Goal: Information Seeking & Learning: Learn about a topic

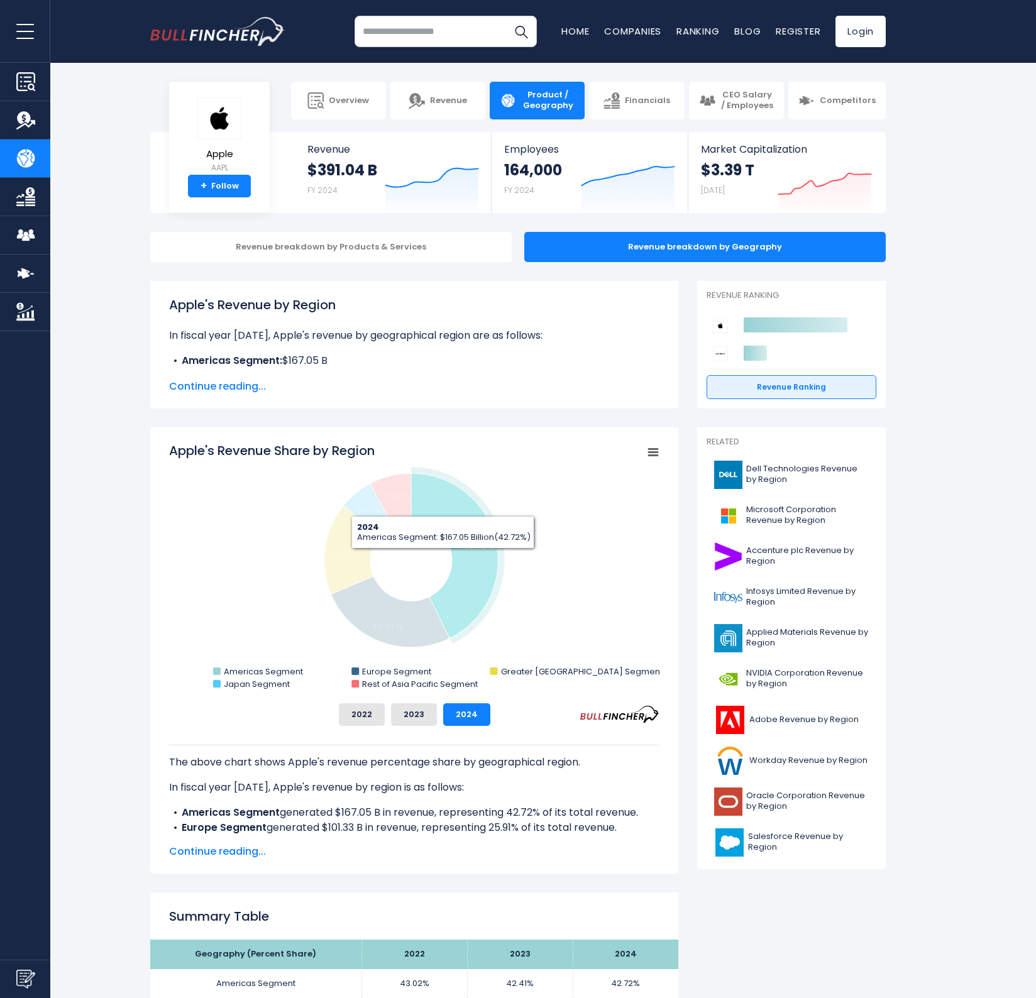
click at [471, 578] on icon "Apple's Revenue Share by Region" at bounding box center [454, 555] width 87 height 165
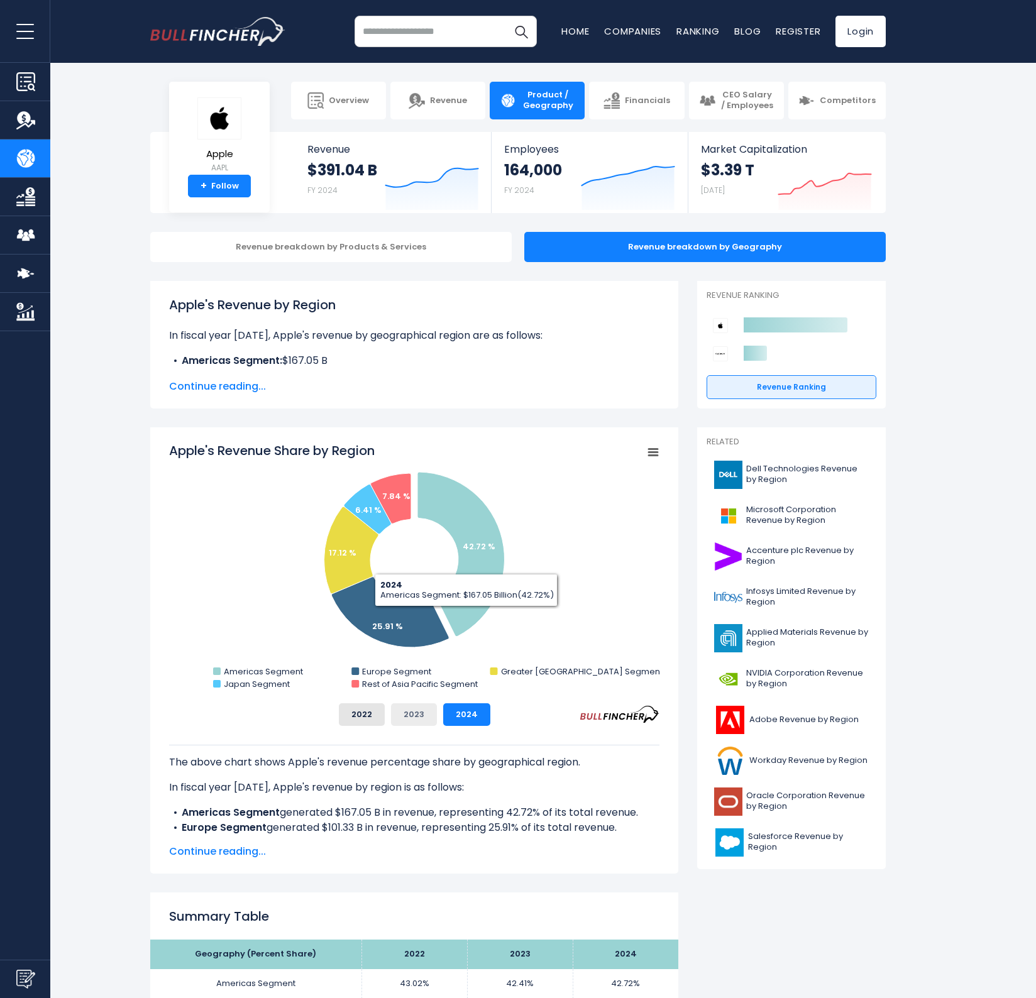
click at [415, 717] on button "2023" at bounding box center [414, 714] width 46 height 23
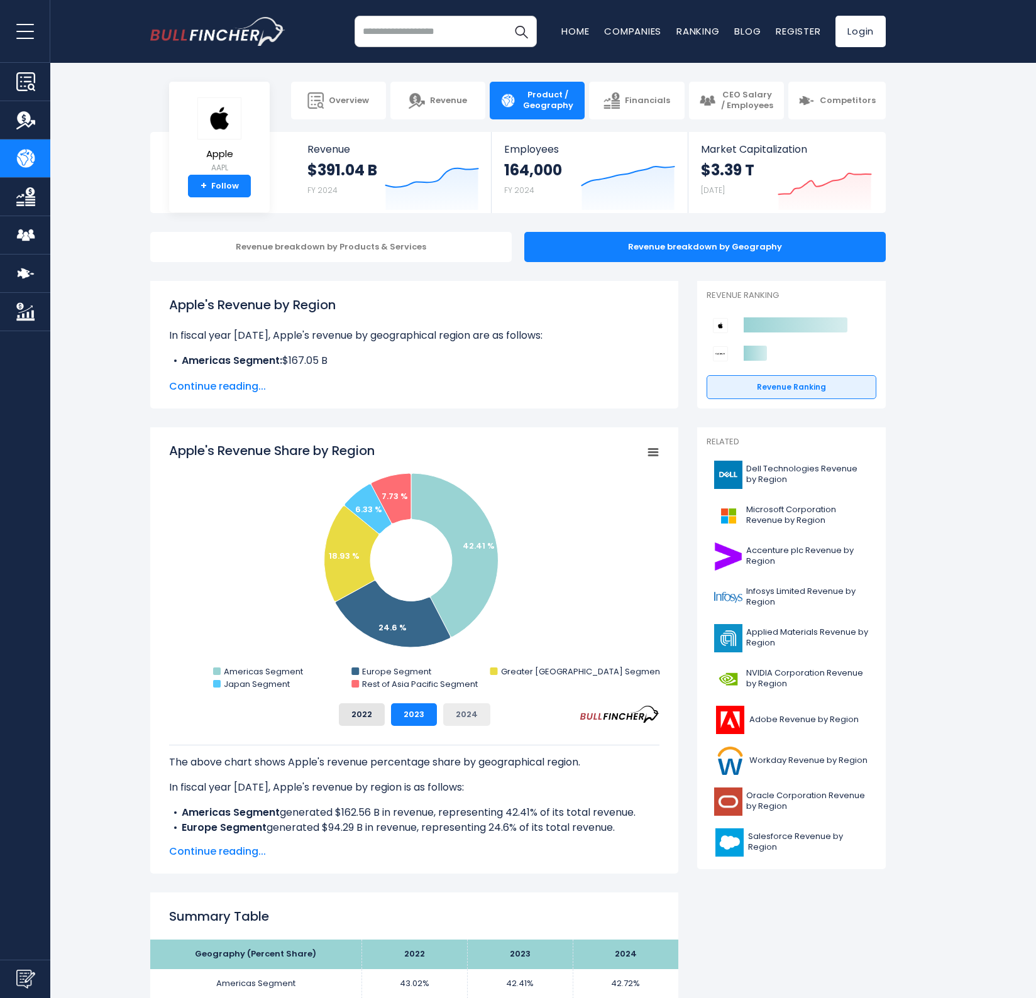
click at [450, 719] on button "2024" at bounding box center [466, 714] width 47 height 23
click at [424, 718] on button "2023" at bounding box center [414, 714] width 46 height 23
click at [368, 716] on button "2022" at bounding box center [362, 714] width 46 height 23
click at [394, 712] on button "2023" at bounding box center [414, 714] width 46 height 23
click at [447, 711] on button "2024" at bounding box center [466, 714] width 47 height 23
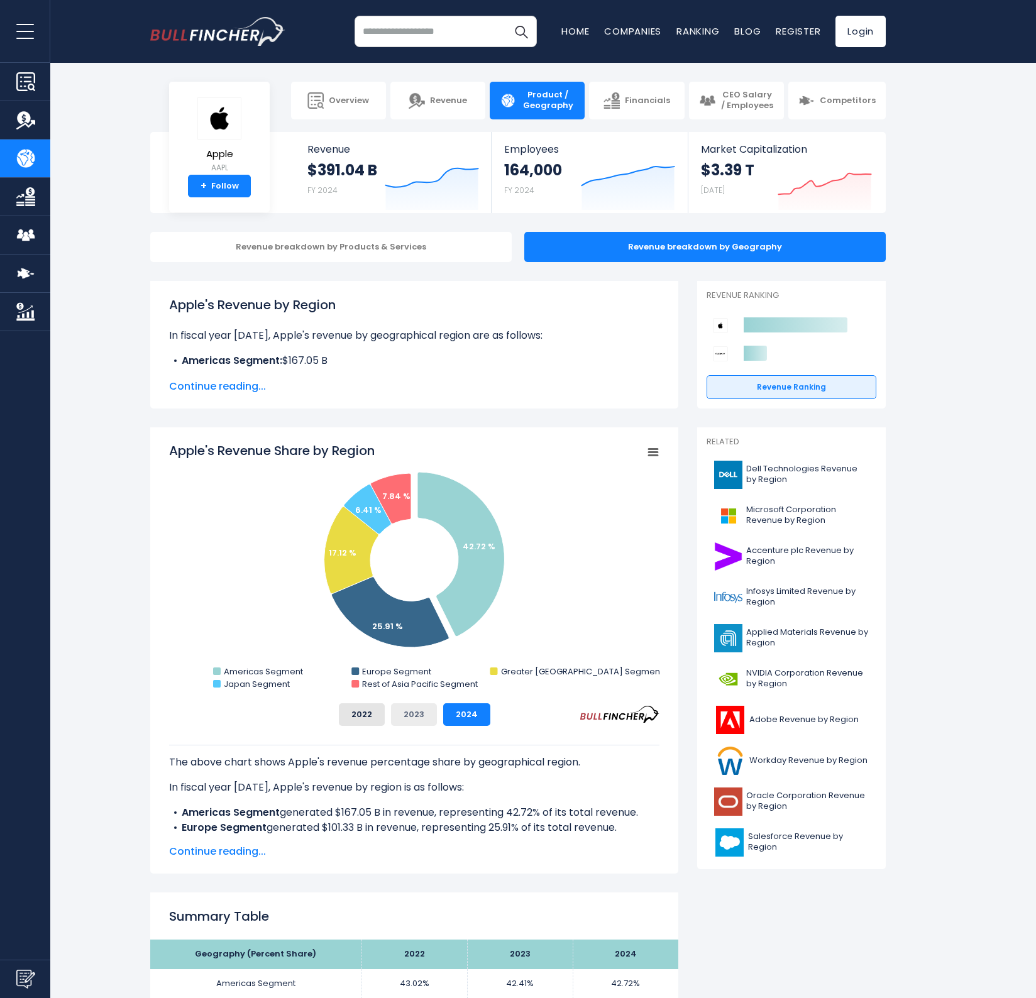
click at [414, 716] on button "2023" at bounding box center [414, 714] width 46 height 23
click at [373, 716] on button "2022" at bounding box center [362, 714] width 46 height 23
click at [436, 713] on div "2022 2023 2024" at bounding box center [414, 714] width 490 height 23
click at [425, 713] on button "2023" at bounding box center [414, 714] width 46 height 23
click at [458, 715] on button "2024" at bounding box center [466, 714] width 47 height 23
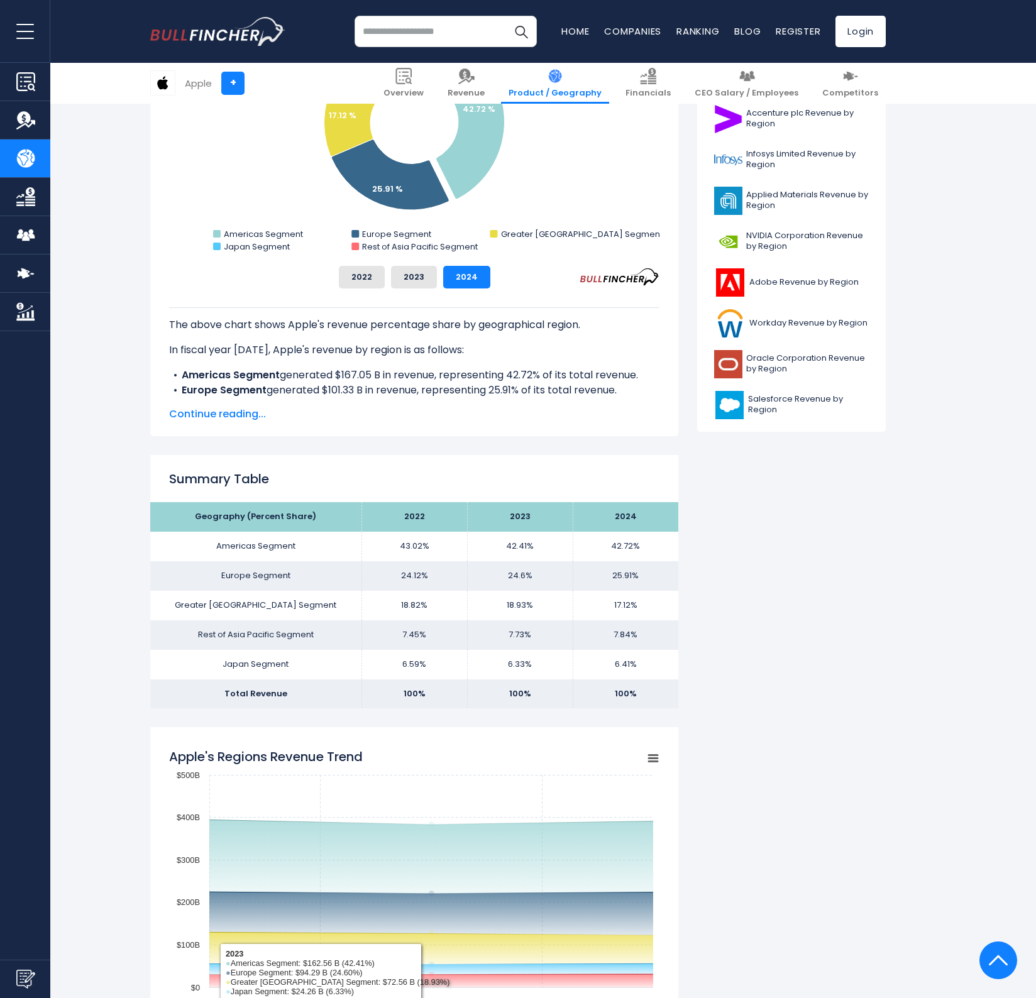
scroll to position [397, 0]
